Goal: Use online tool/utility: Use online tool/utility

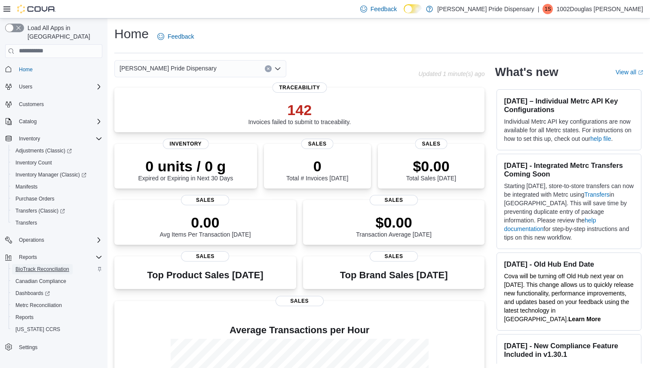
click at [41, 266] on span "BioTrack Reconciliation" at bounding box center [42, 269] width 54 height 7
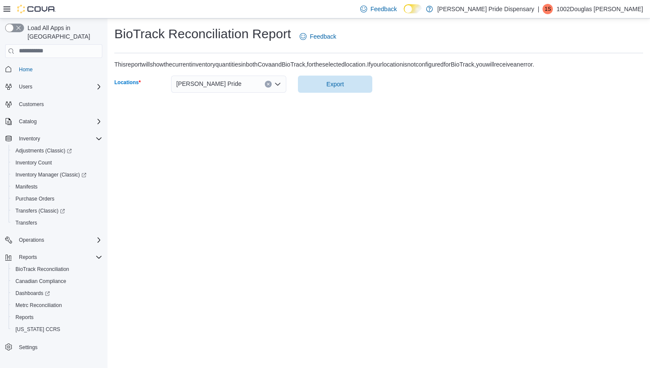
click at [280, 82] on icon "Open list of options" at bounding box center [277, 84] width 7 height 7
click at [280, 82] on icon "Close list of options" at bounding box center [277, 84] width 7 height 7
click at [331, 82] on span "Export" at bounding box center [334, 84] width 17 height 9
